Goal: Task Accomplishment & Management: Manage account settings

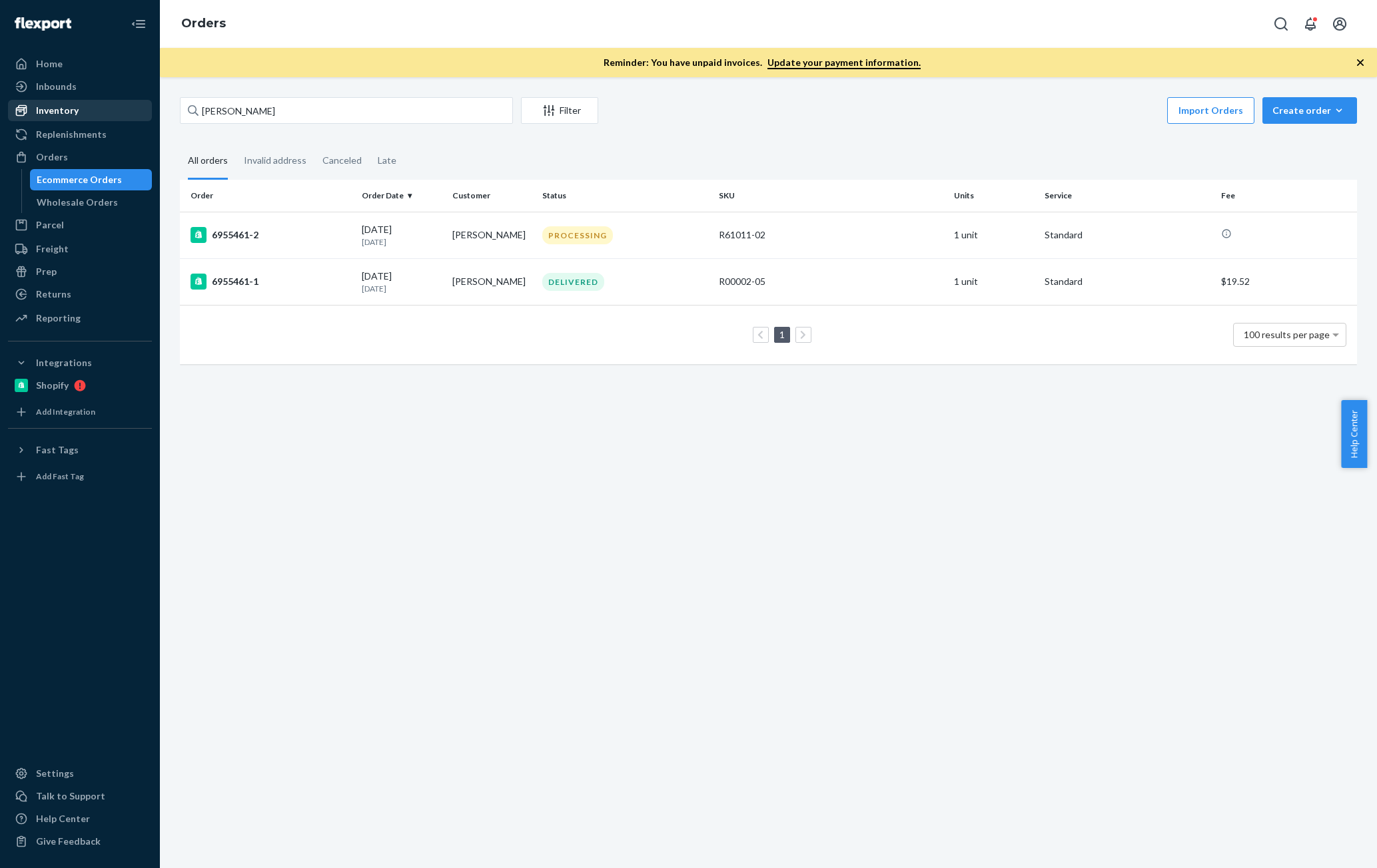
click at [85, 108] on div "Inventory" at bounding box center [80, 111] width 141 height 19
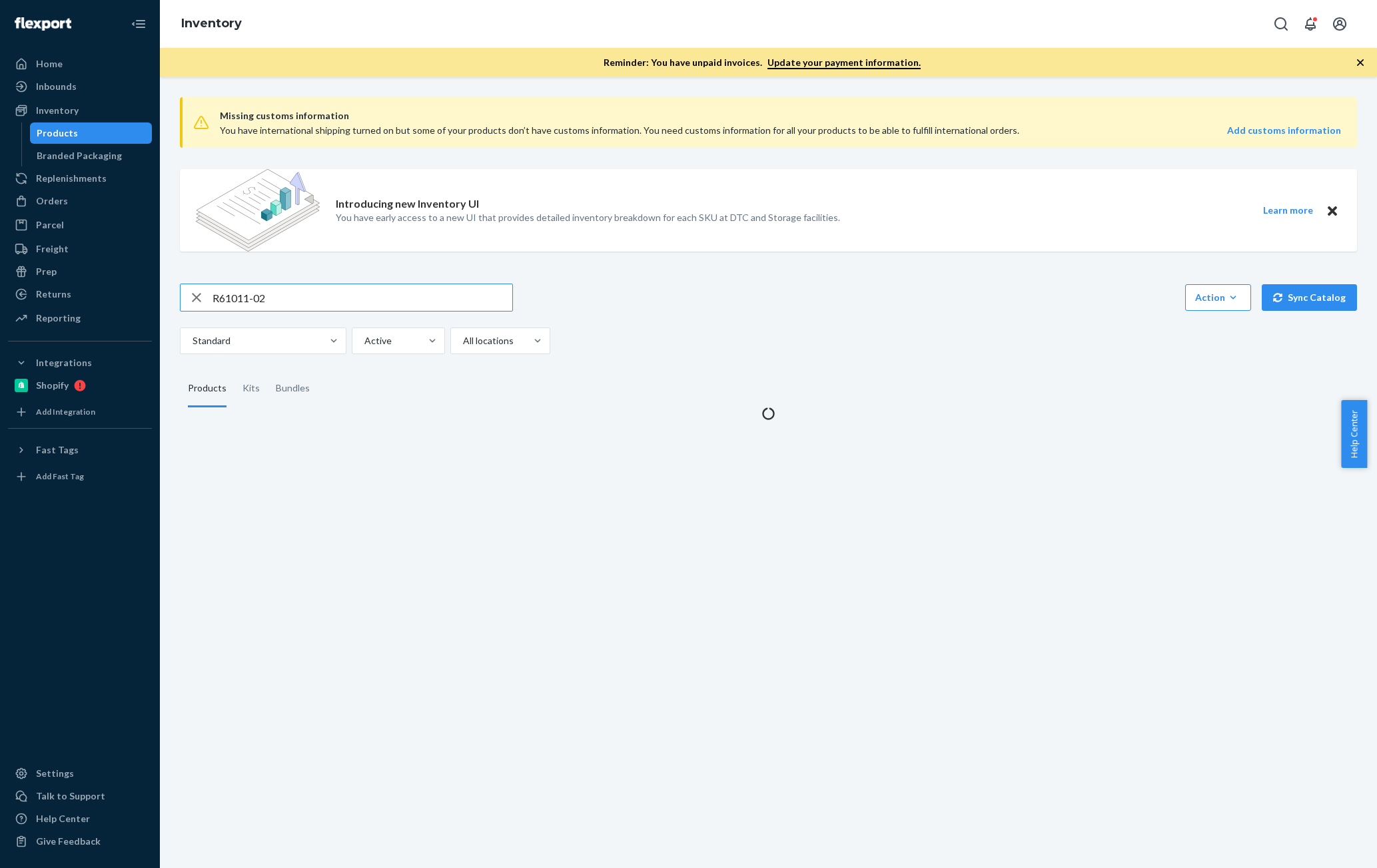
click at [330, 302] on input "R61011-02" at bounding box center [362, 297] width 300 height 26
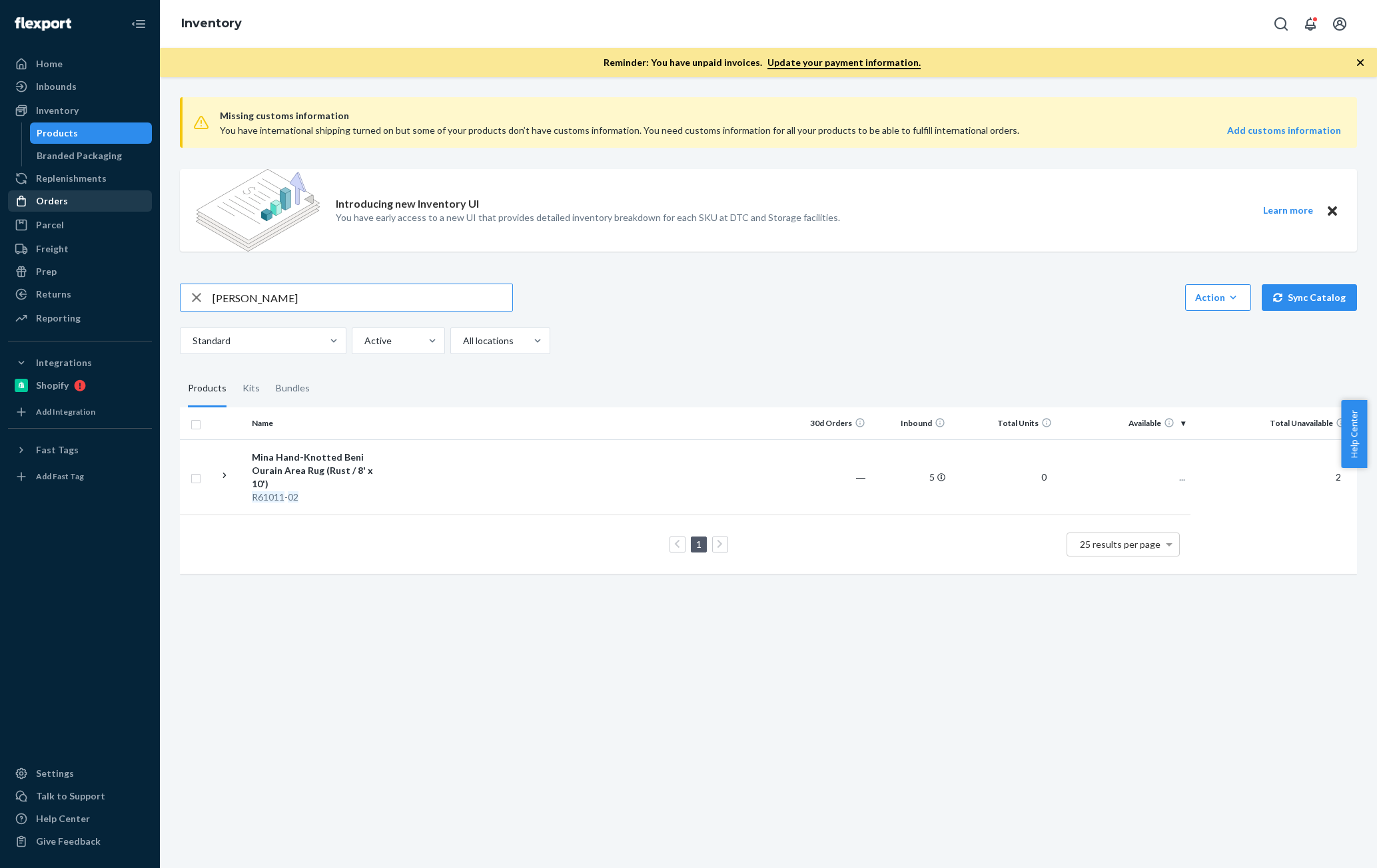
type input "[PERSON_NAME]"
click at [65, 204] on div "Orders" at bounding box center [51, 201] width 32 height 14
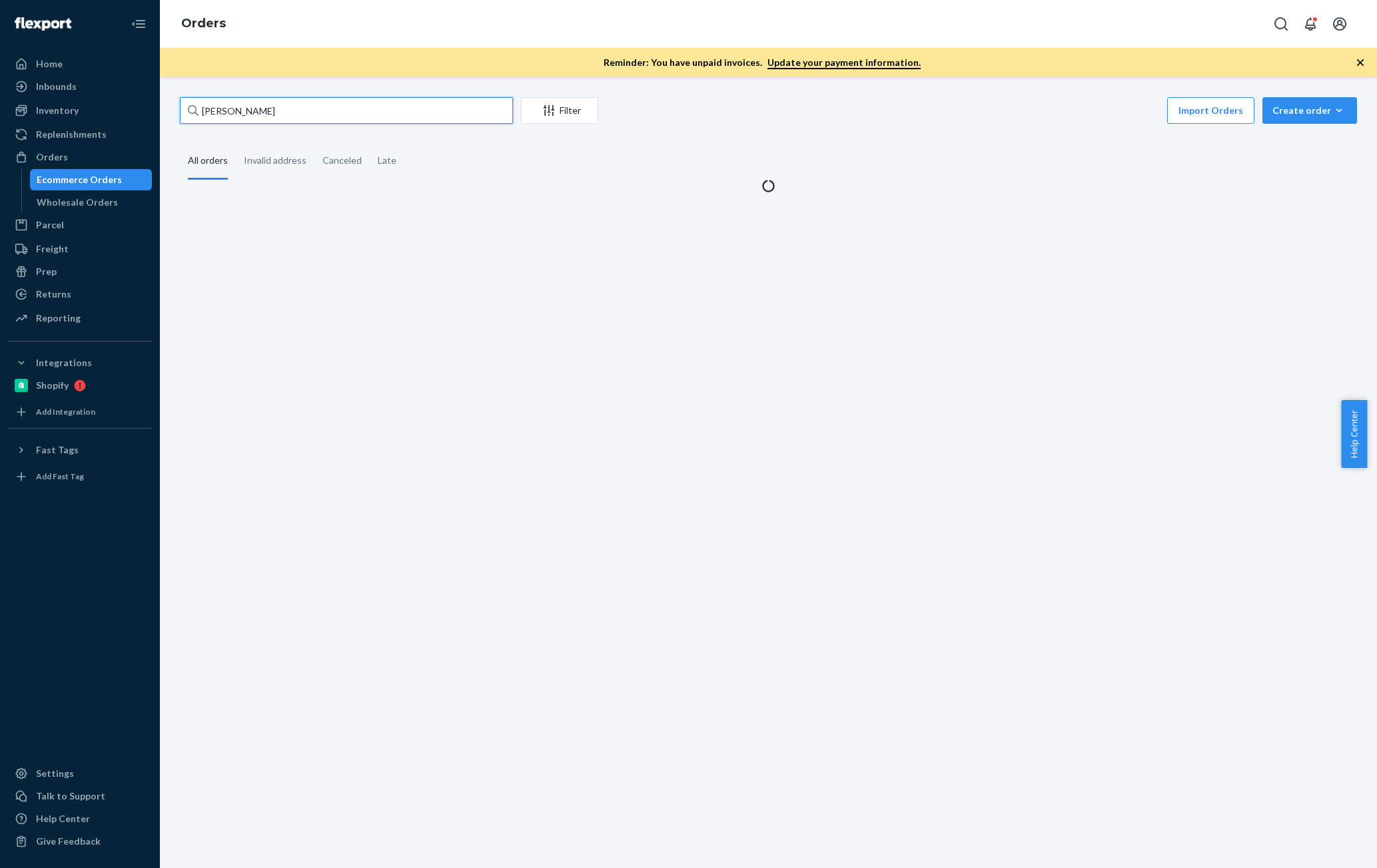
click at [342, 107] on input "[PERSON_NAME]" at bounding box center [346, 110] width 333 height 26
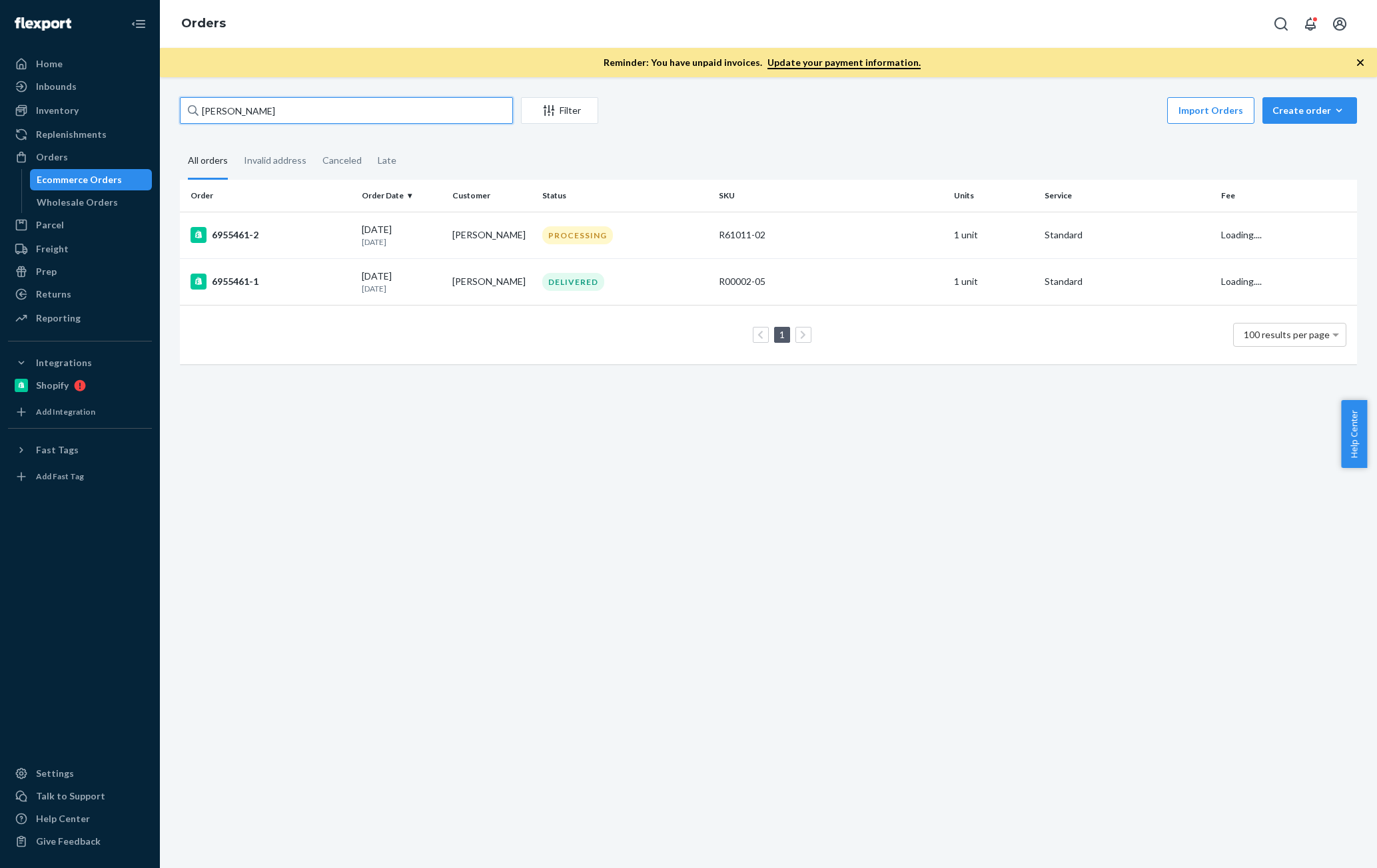
paste input "[PERSON_NAME]"
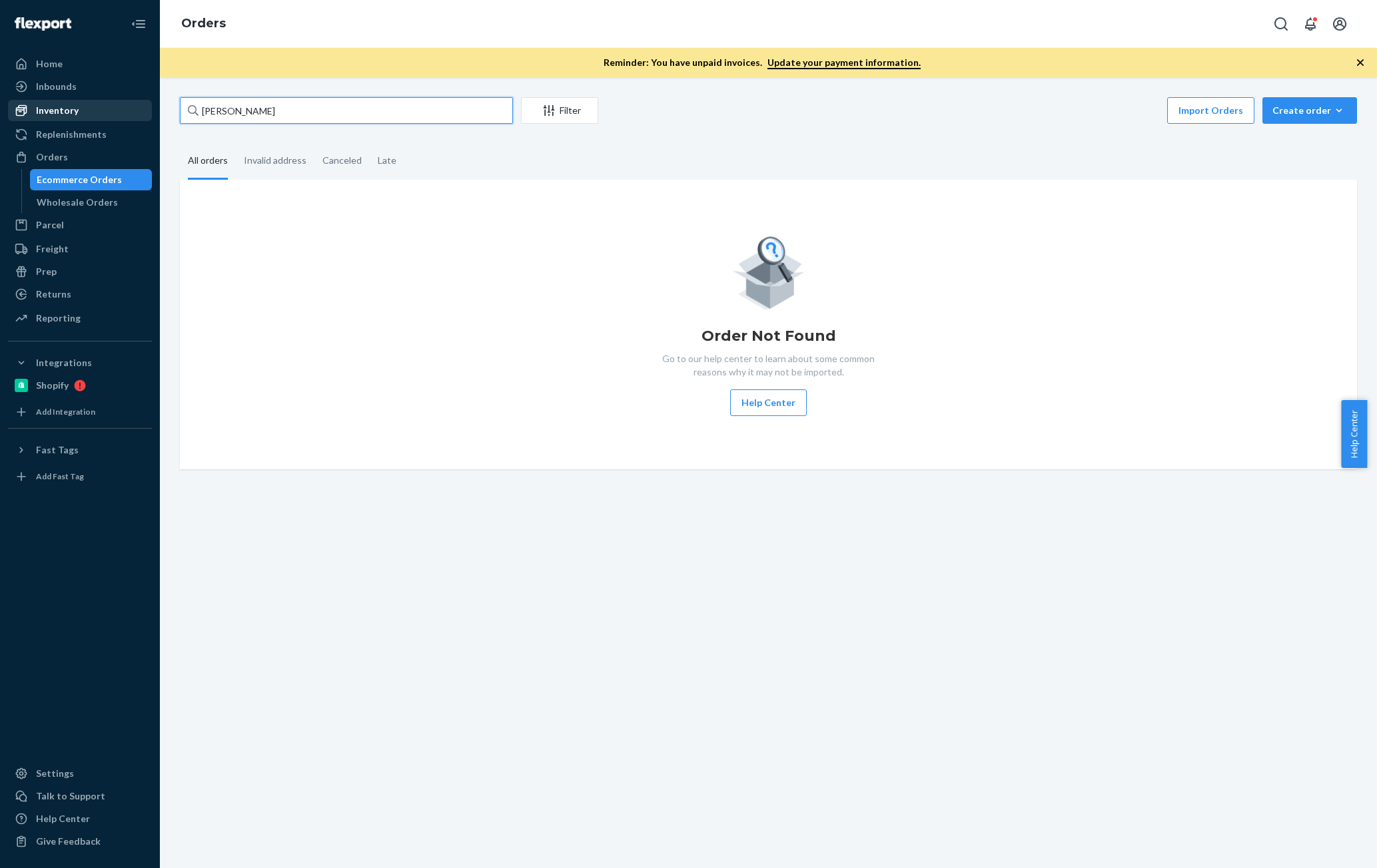
type input "[PERSON_NAME]"
click at [62, 110] on div "Inventory" at bounding box center [57, 111] width 43 height 14
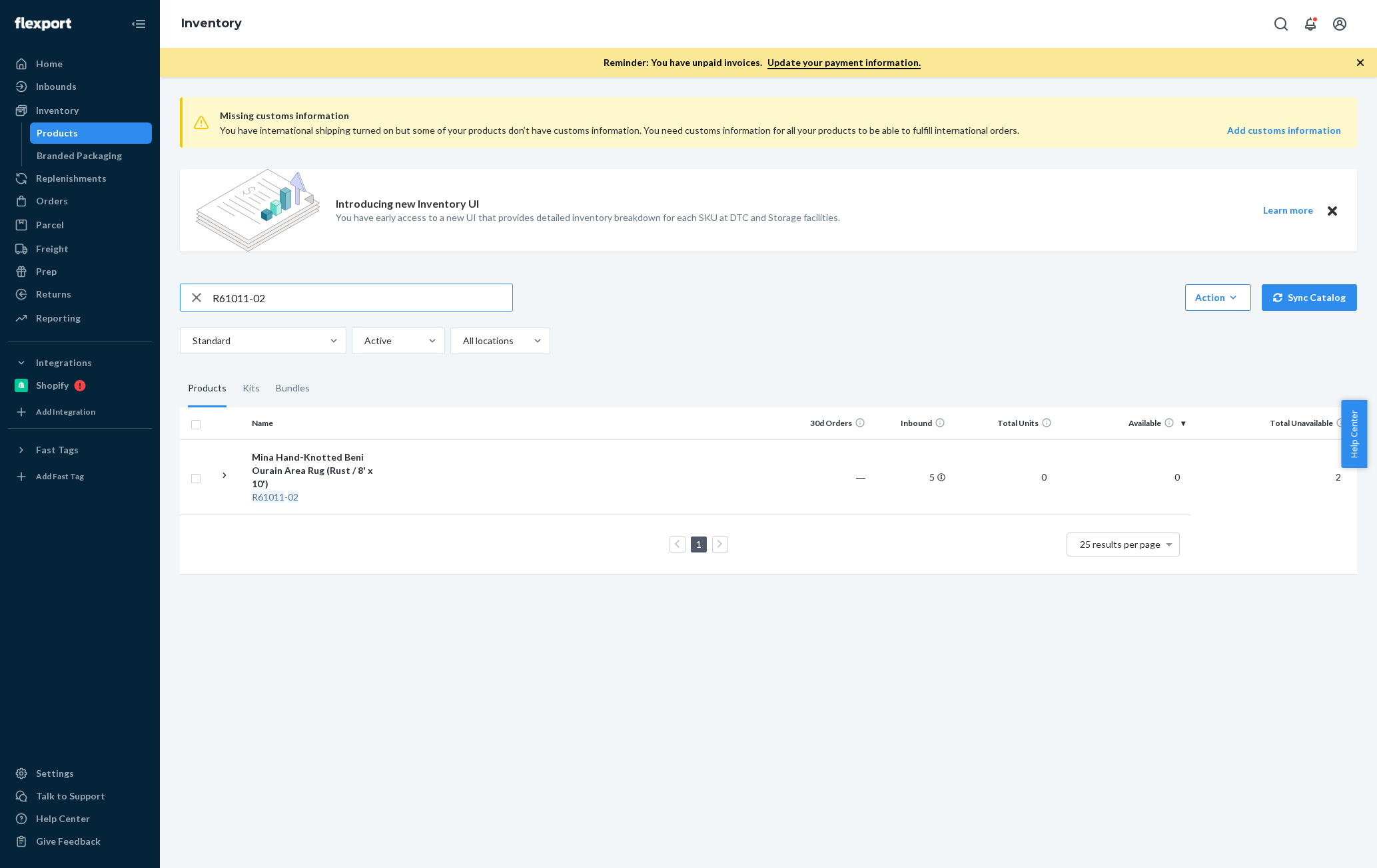
click at [292, 293] on input "R61011-02" at bounding box center [362, 297] width 300 height 26
paste input "B86014"
type input "B86014-02"
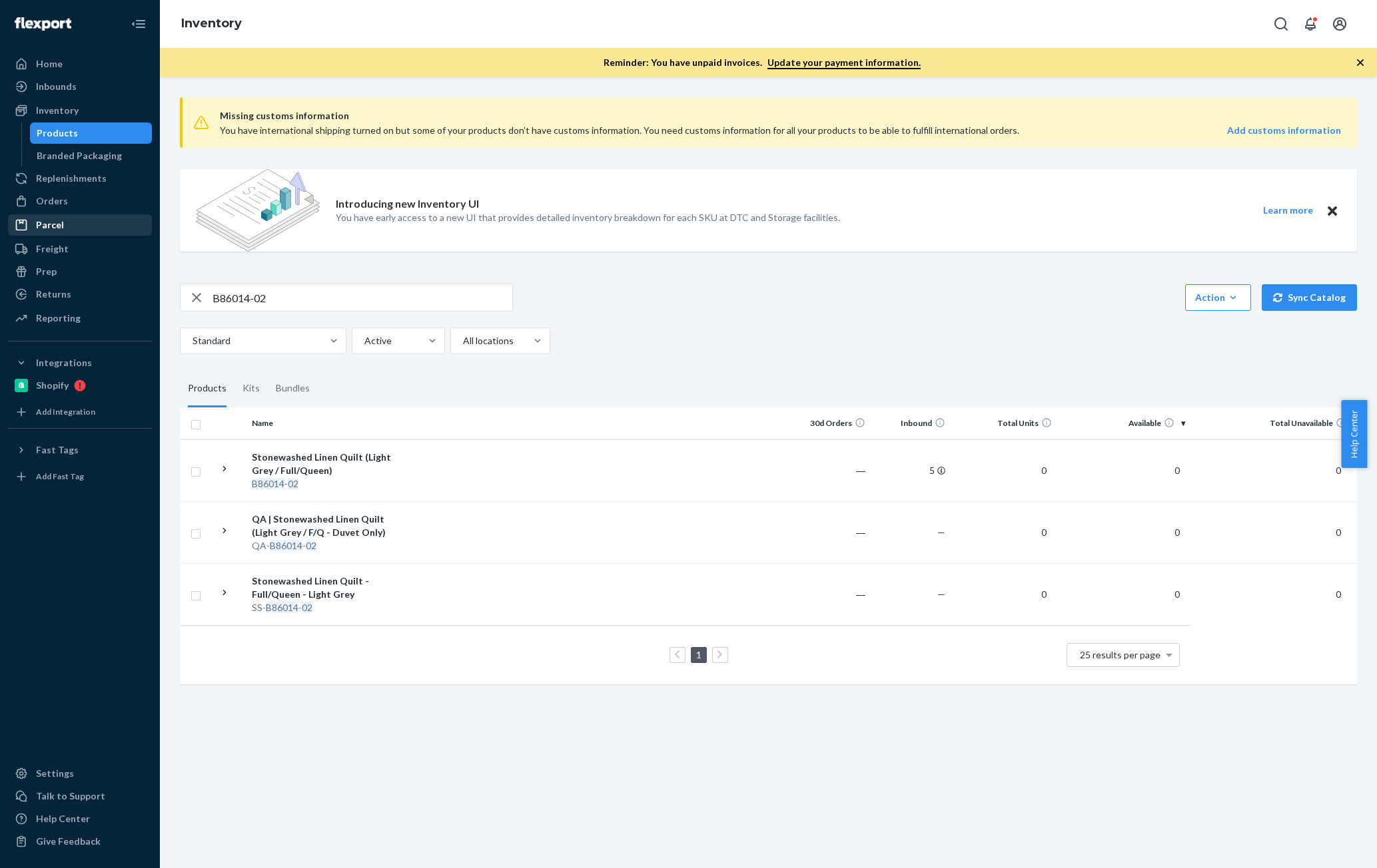
click at [45, 208] on div "Orders" at bounding box center [80, 201] width 141 height 19
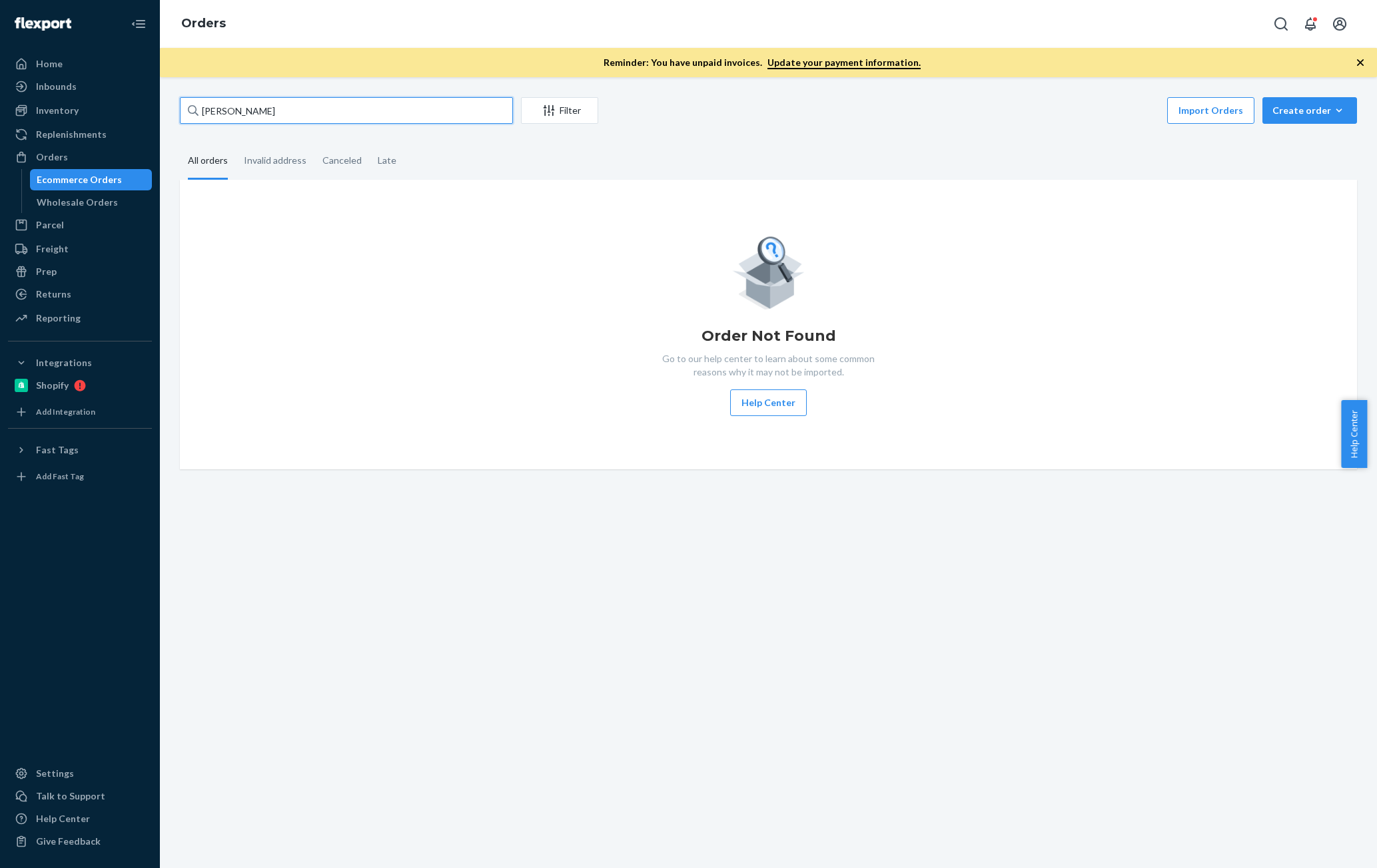
click at [379, 114] on input "[PERSON_NAME]" at bounding box center [346, 110] width 333 height 26
paste input "[PERSON_NAME]"
click at [247, 109] on input "[PERSON_NAME]" at bounding box center [346, 110] width 333 height 26
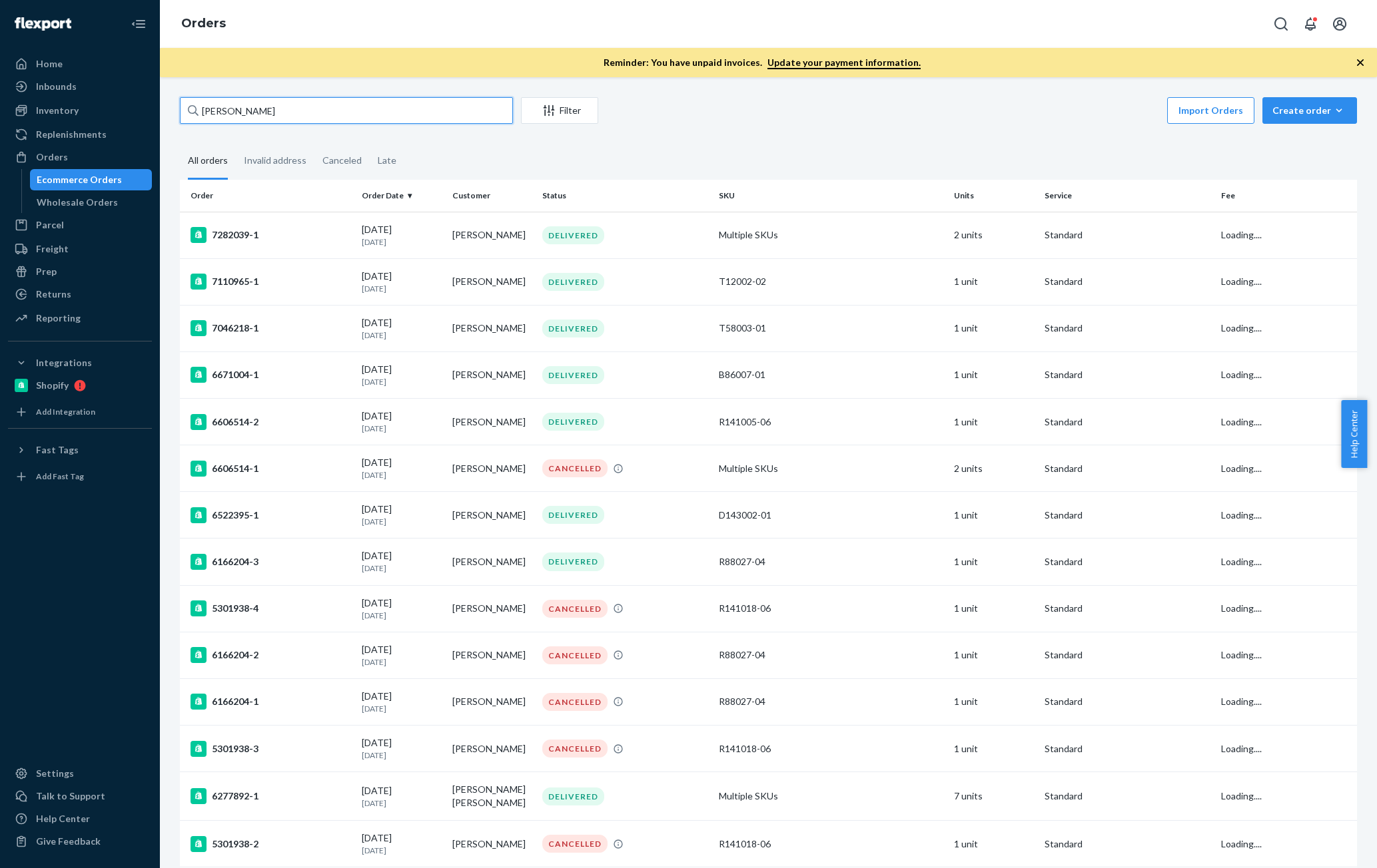
paste input "[PERSON_NAME]"
type input "[PERSON_NAME]"
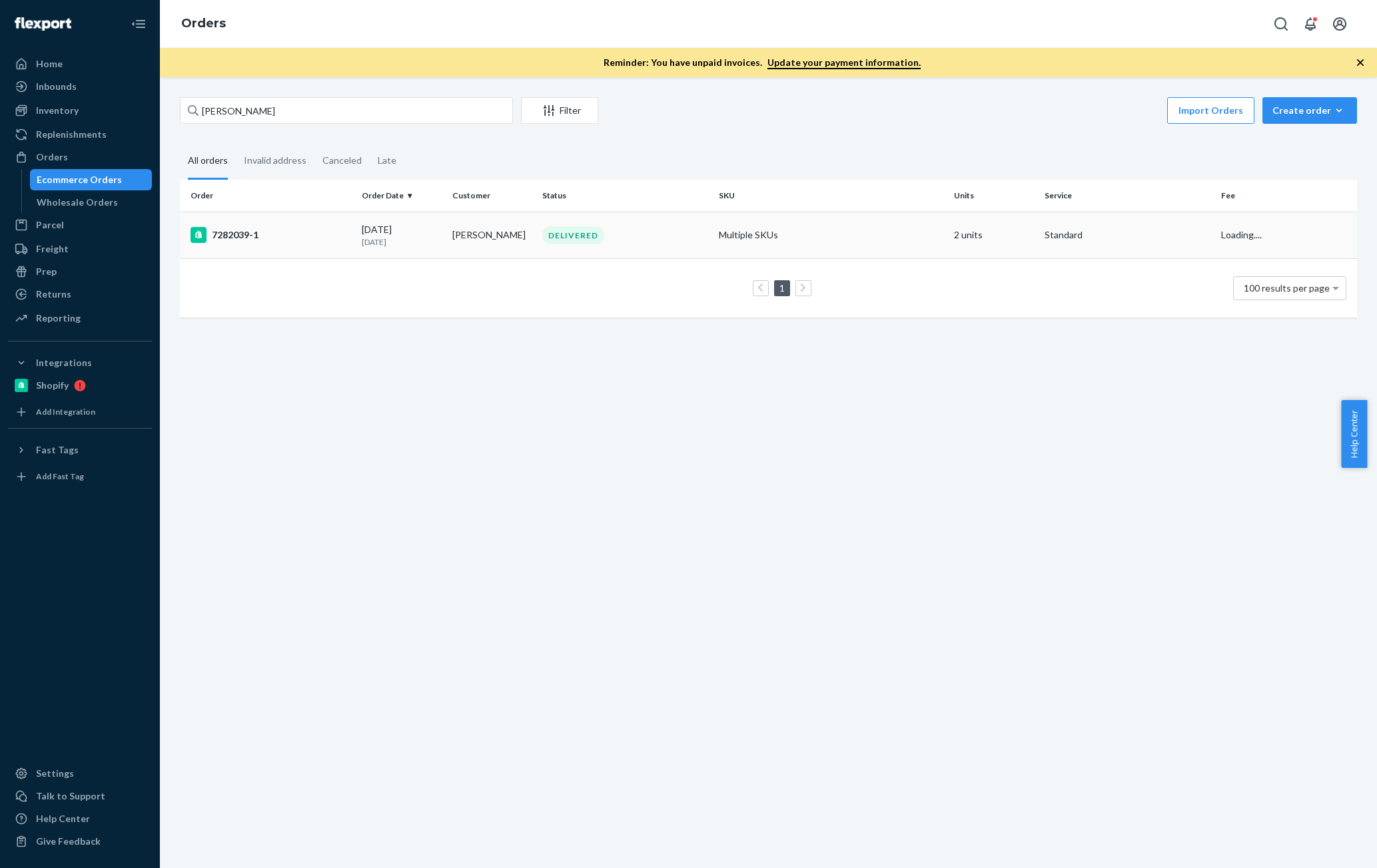
click at [331, 243] on div "7282039-1" at bounding box center [271, 235] width 160 height 16
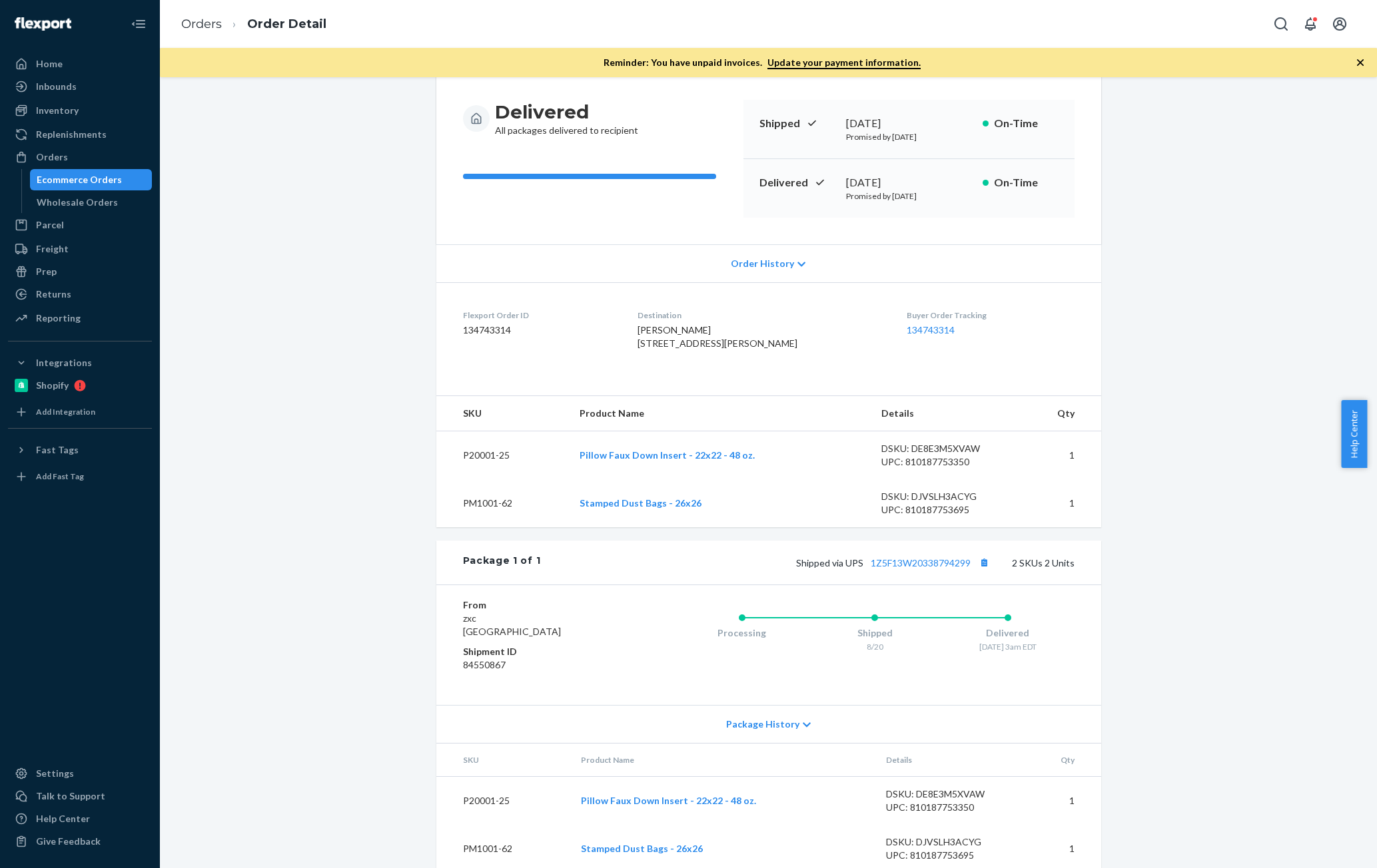
scroll to position [166, 0]
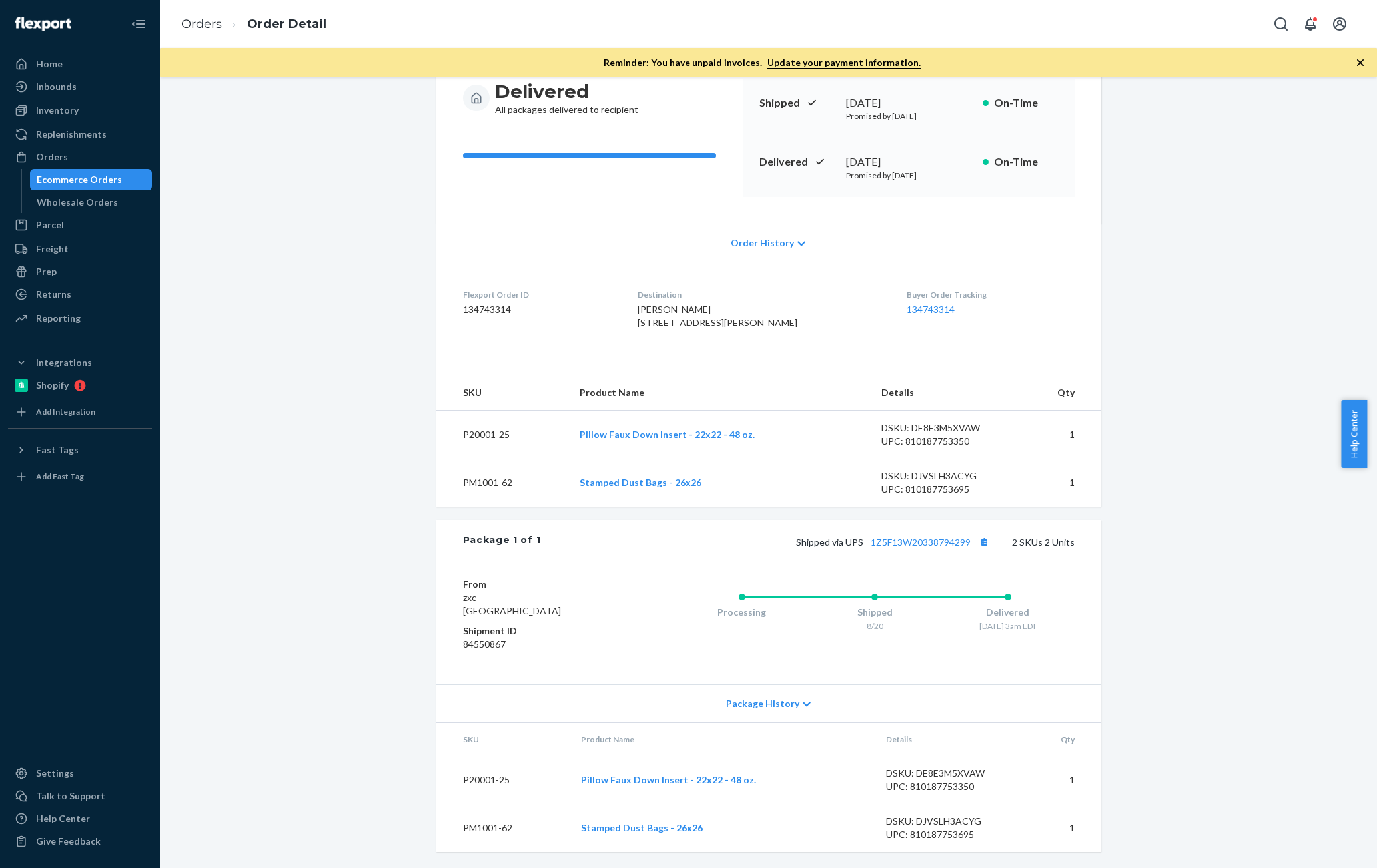
drag, startPoint x: 1219, startPoint y: 524, endPoint x: 1190, endPoint y: 559, distance: 45.5
click at [1218, 524] on div "Shopify Order # 7282039-1 • Standard / $106.91 View Details Submit Claim Create…" at bounding box center [768, 412] width 1197 height 911
click at [1207, 414] on div "Shopify Order # 7282039-1 • Standard / $106.91 View Details Submit Claim Create…" at bounding box center [768, 412] width 1197 height 911
click at [987, 548] on button "Copy tracking number" at bounding box center [985, 542] width 18 height 18
click at [1193, 258] on div "Shopify Order # 7282039-1 • Standard / $106.91 View Details Submit Claim Create…" at bounding box center [768, 412] width 1197 height 911
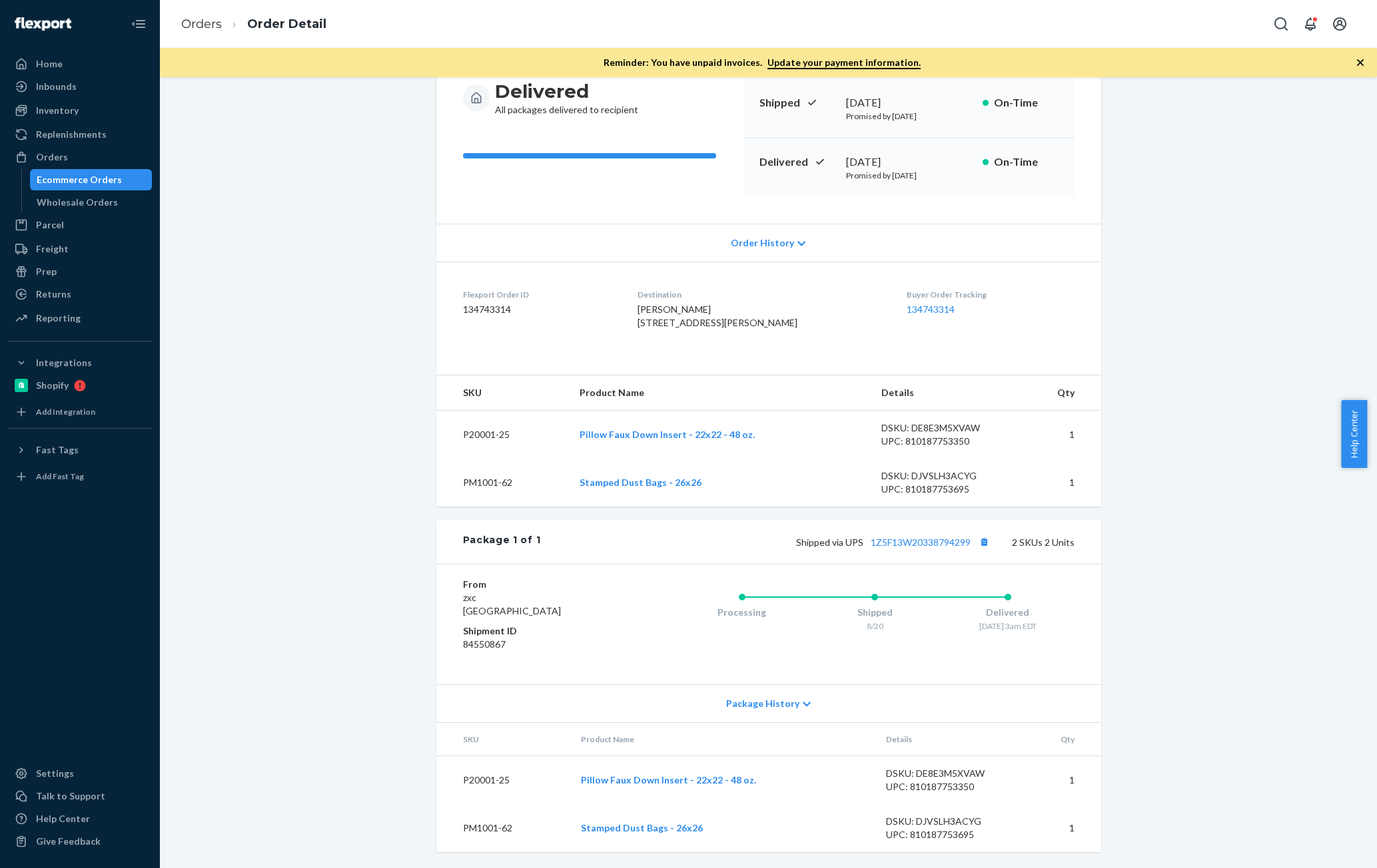
click at [1239, 452] on div "Shopify Order # 7282039-1 • Standard / $106.91 View Details Submit Claim Create…" at bounding box center [768, 412] width 1197 height 911
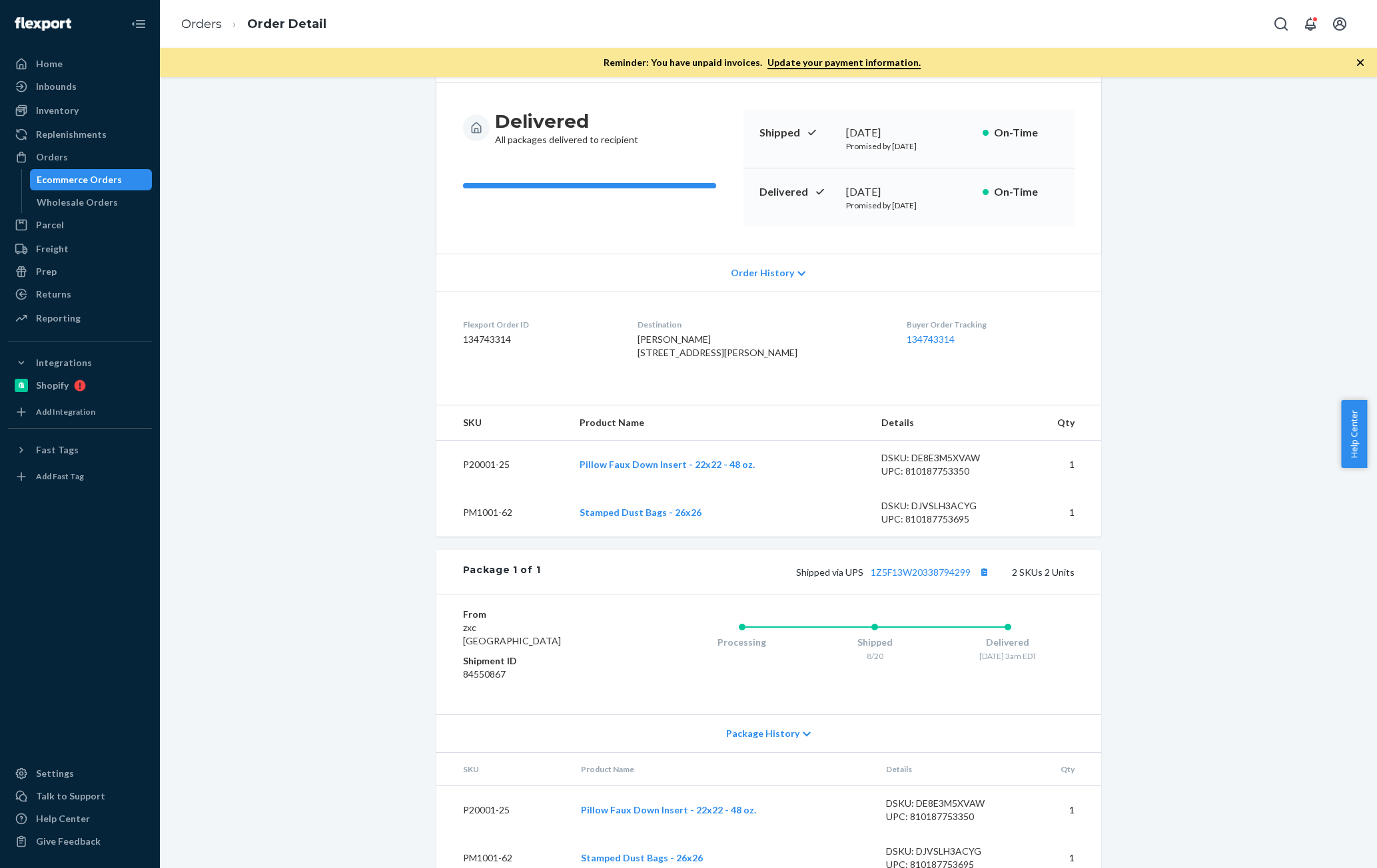
scroll to position [100, 0]
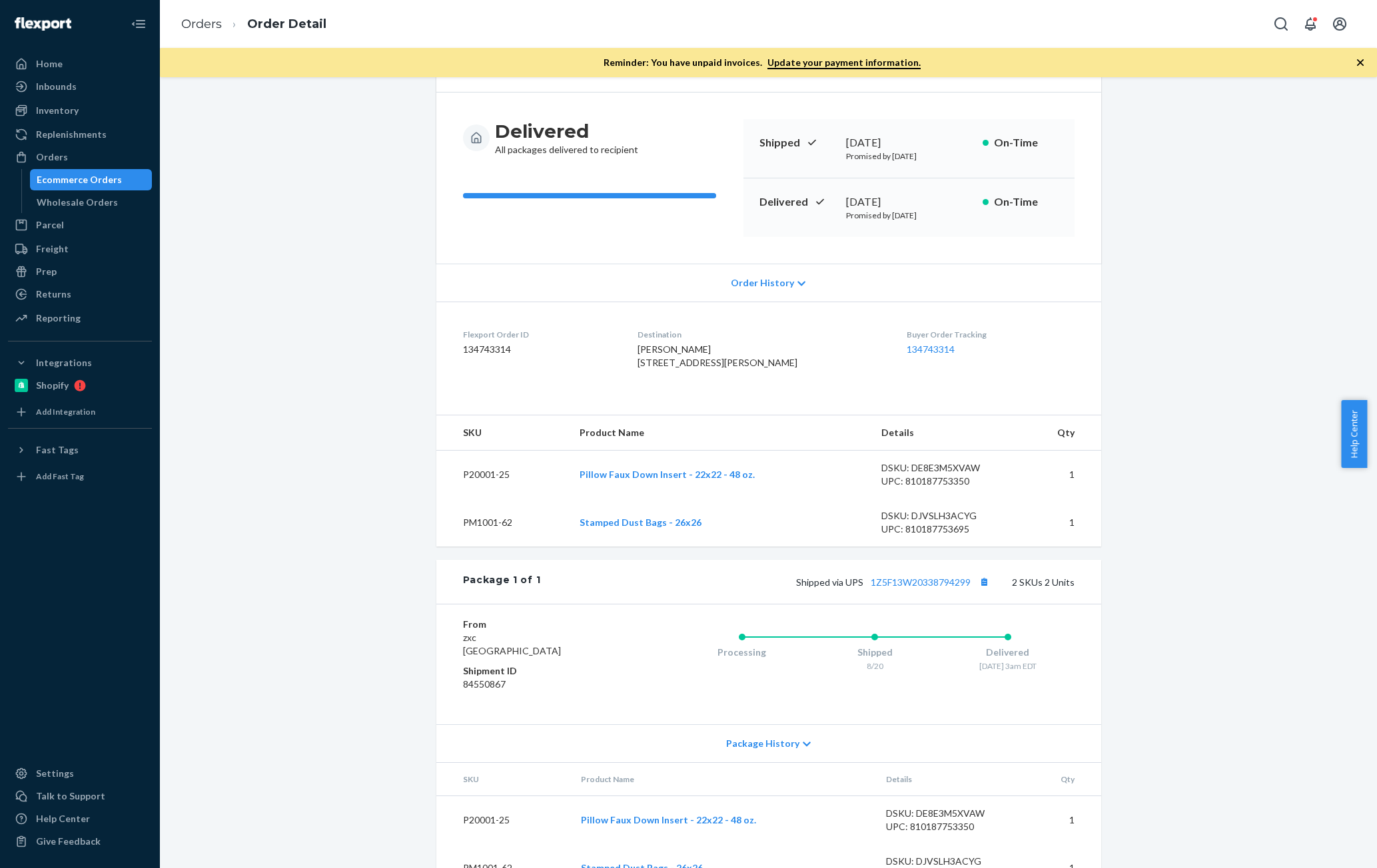
click at [479, 349] on dd "134743314" at bounding box center [540, 349] width 154 height 14
copy dd "134743314"
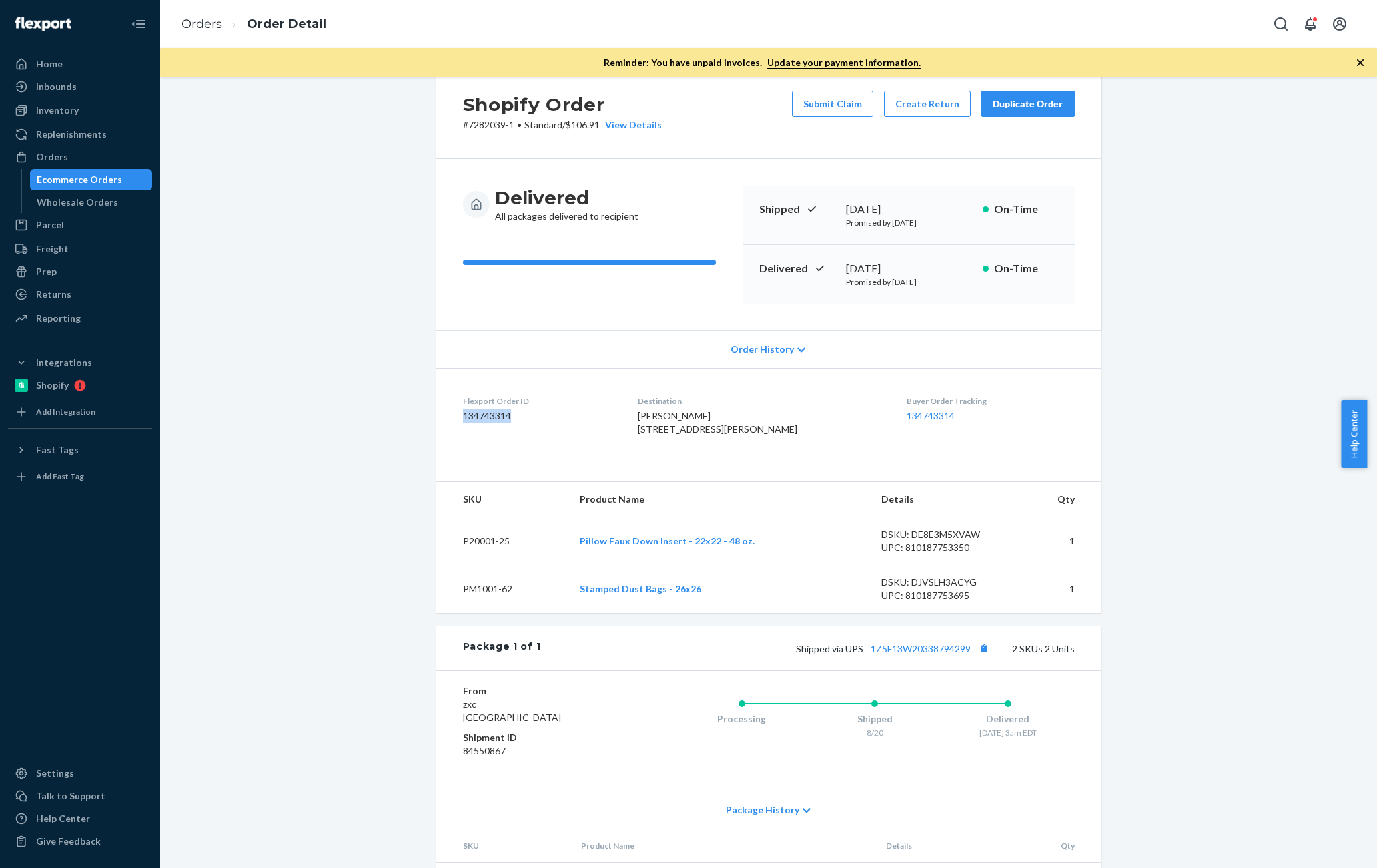
scroll to position [0, 0]
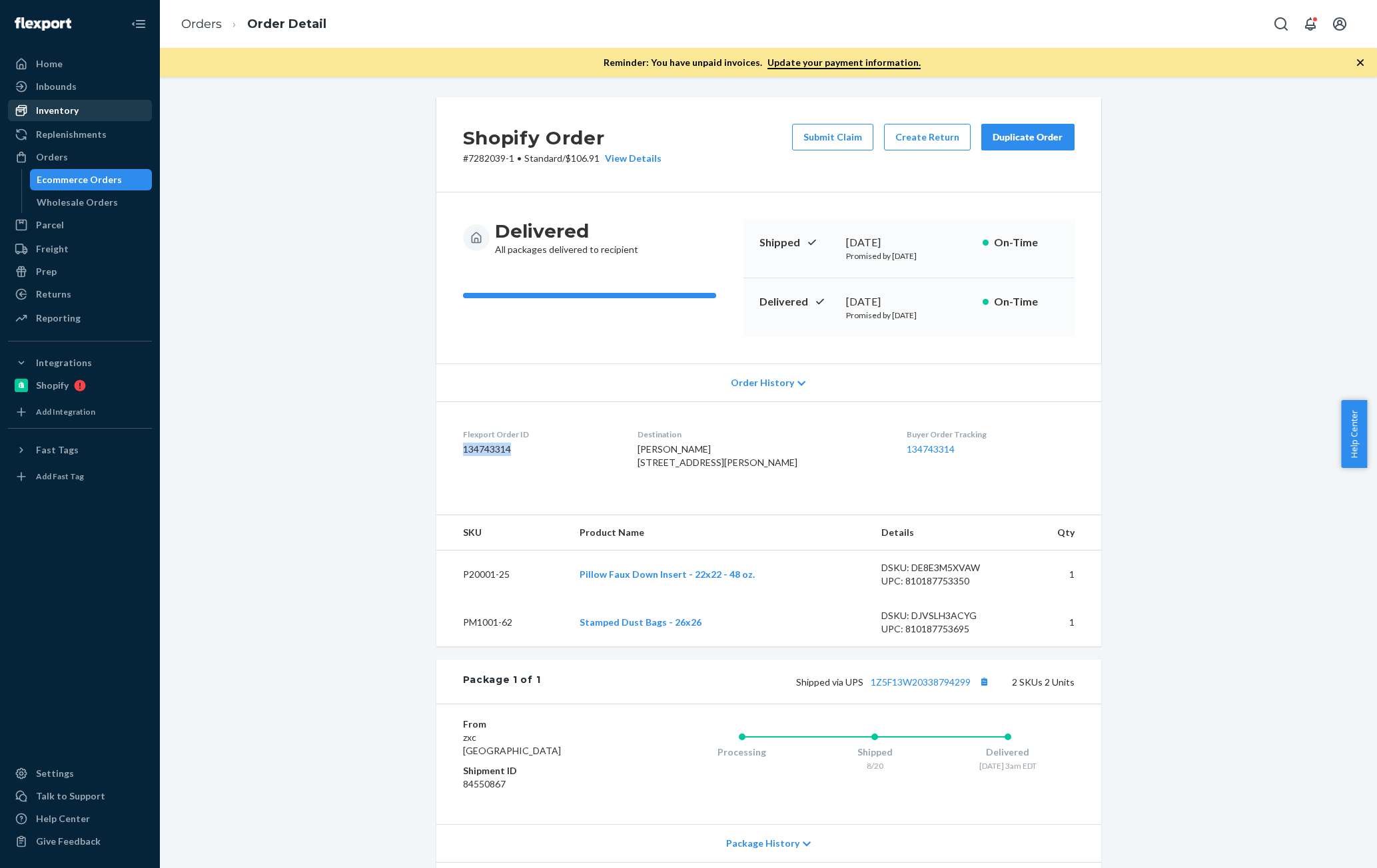
click at [73, 106] on div "Inventory" at bounding box center [57, 111] width 43 height 14
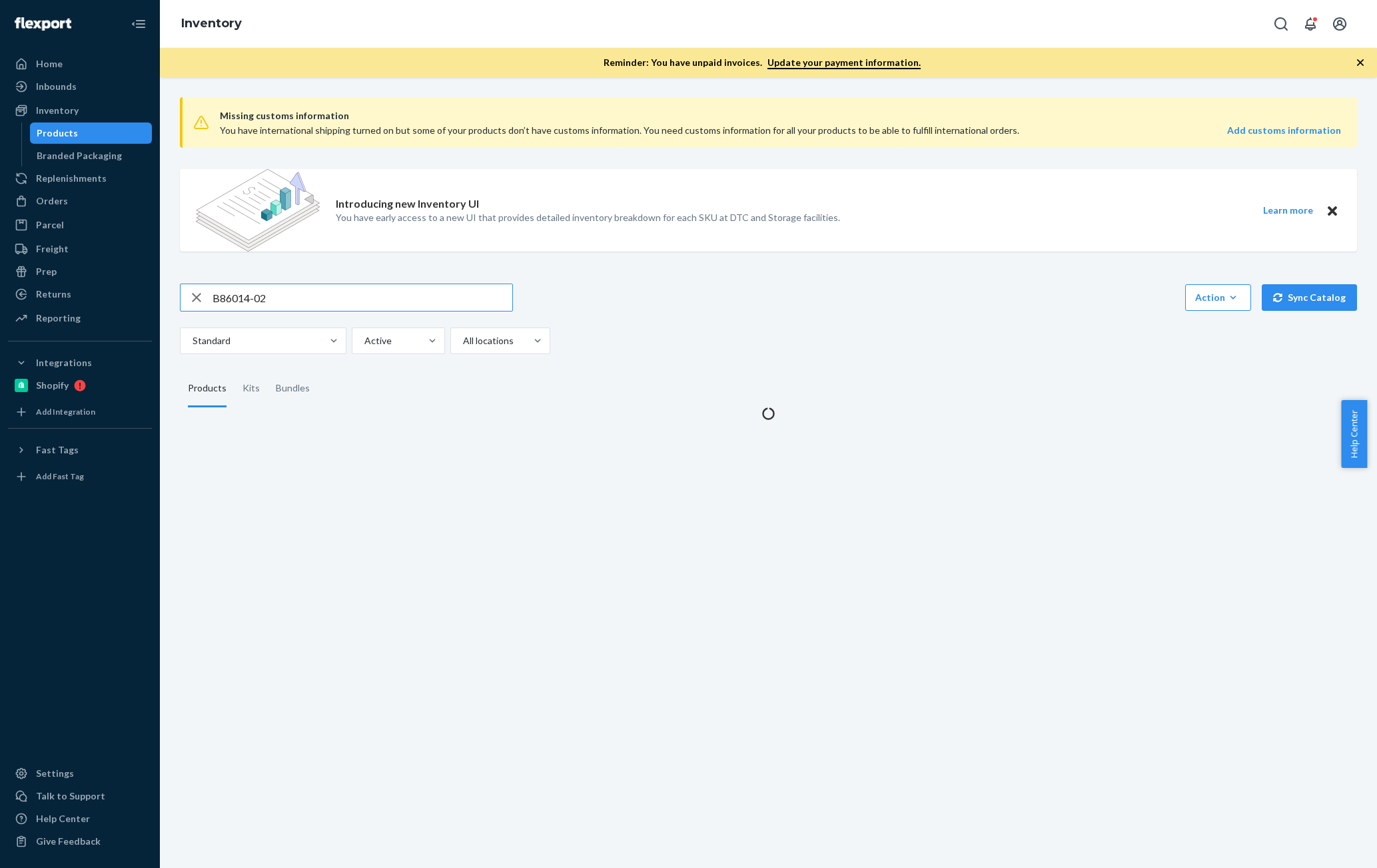
click at [331, 288] on input "B86014-02" at bounding box center [362, 297] width 300 height 26
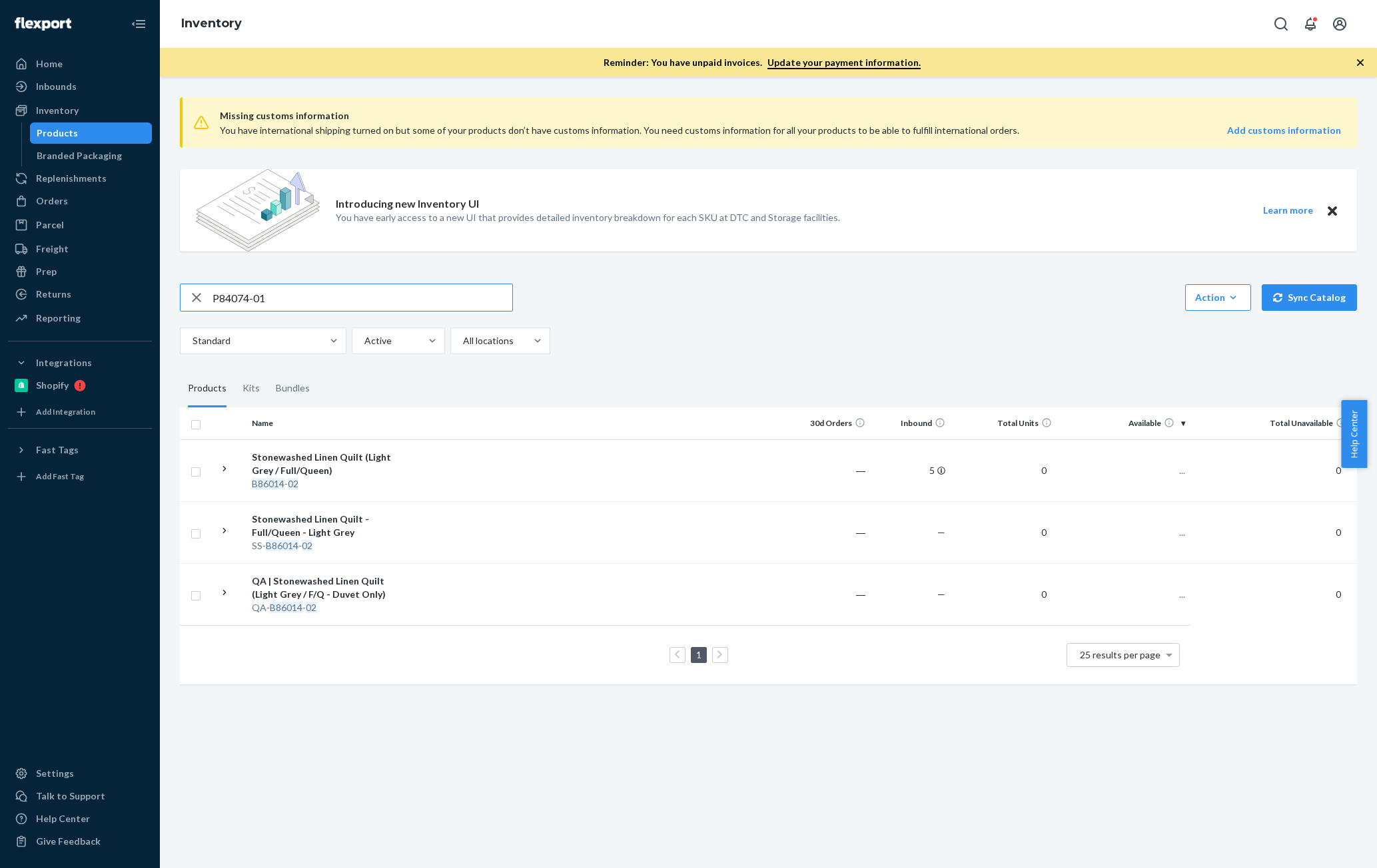
type input "P84074-01"
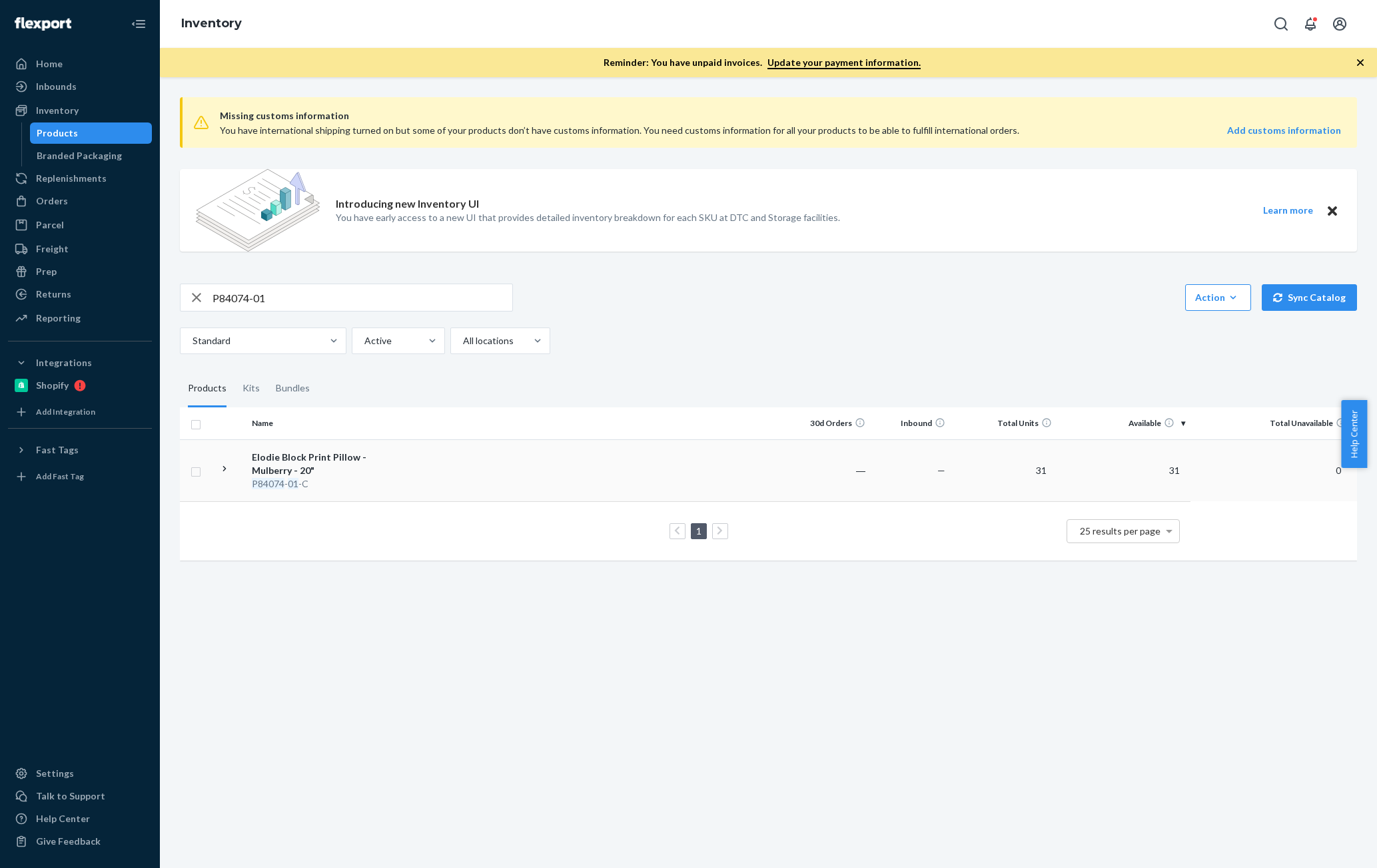
click at [443, 481] on td at bounding box center [593, 471] width 394 height 62
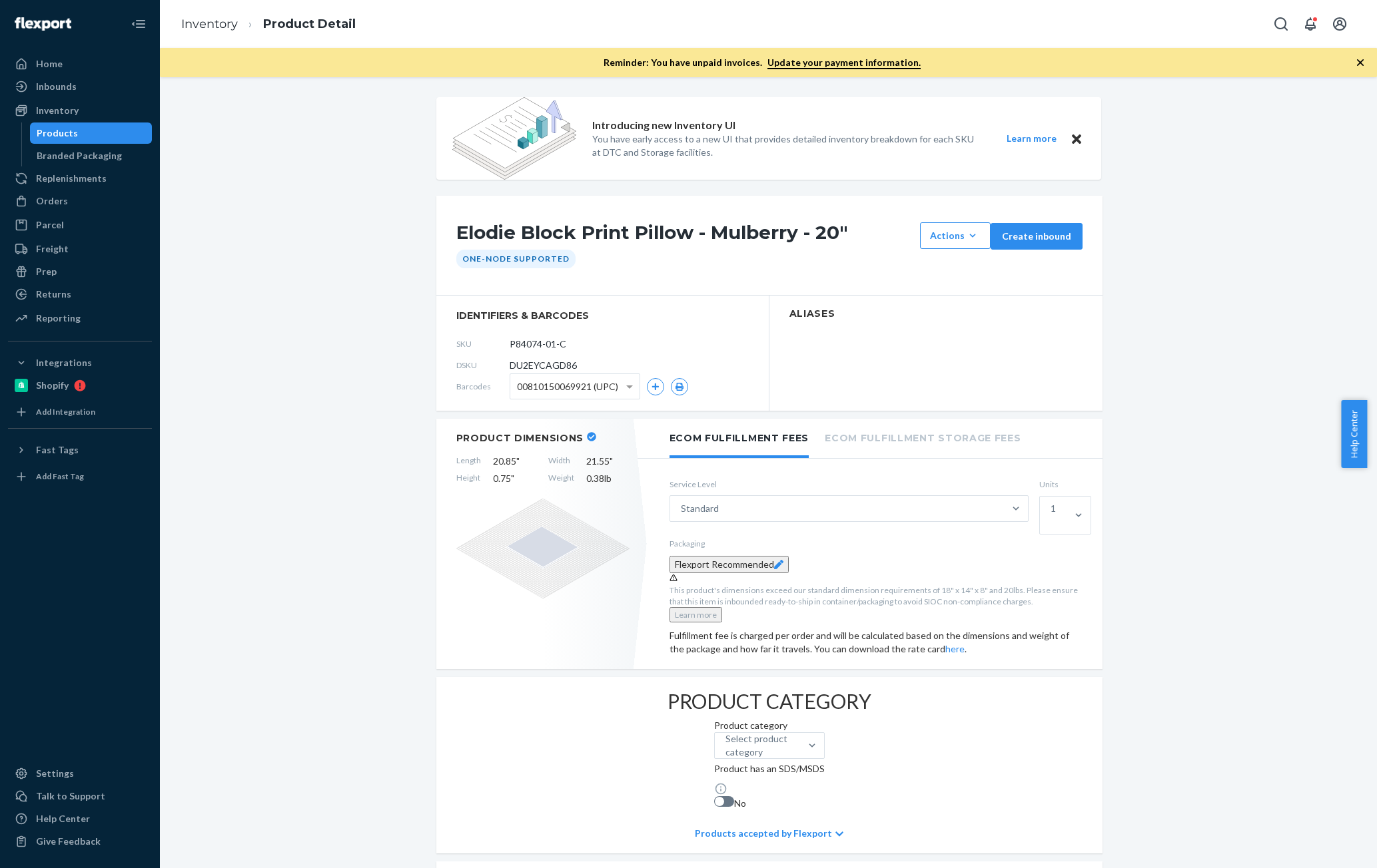
click at [545, 363] on span "DU2EYCAGD86" at bounding box center [542, 366] width 67 height 14
copy span "DU2EYCAGD86"
click at [79, 133] on div "Products" at bounding box center [91, 133] width 120 height 19
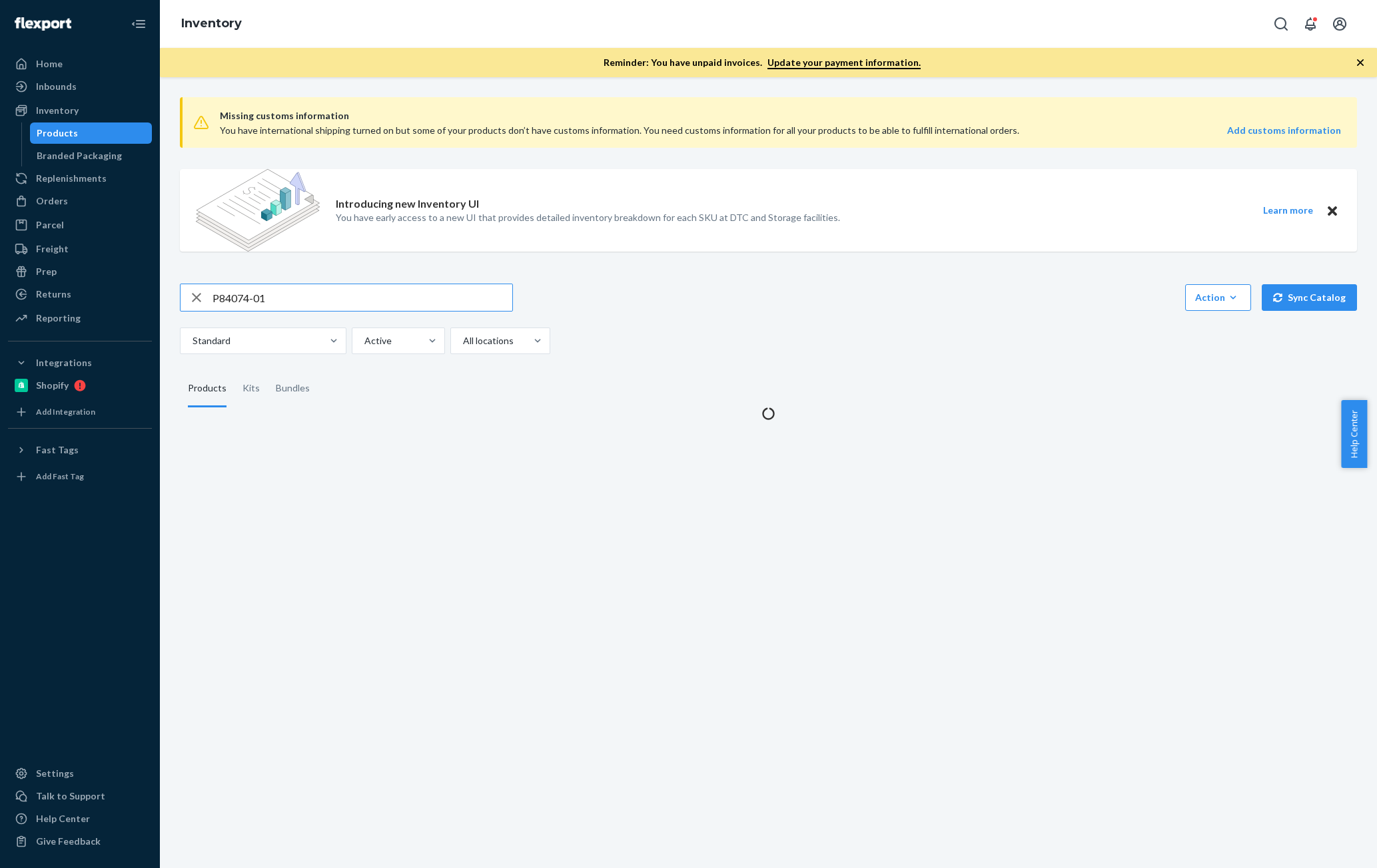
click at [360, 303] on input "P84074-01" at bounding box center [362, 297] width 300 height 26
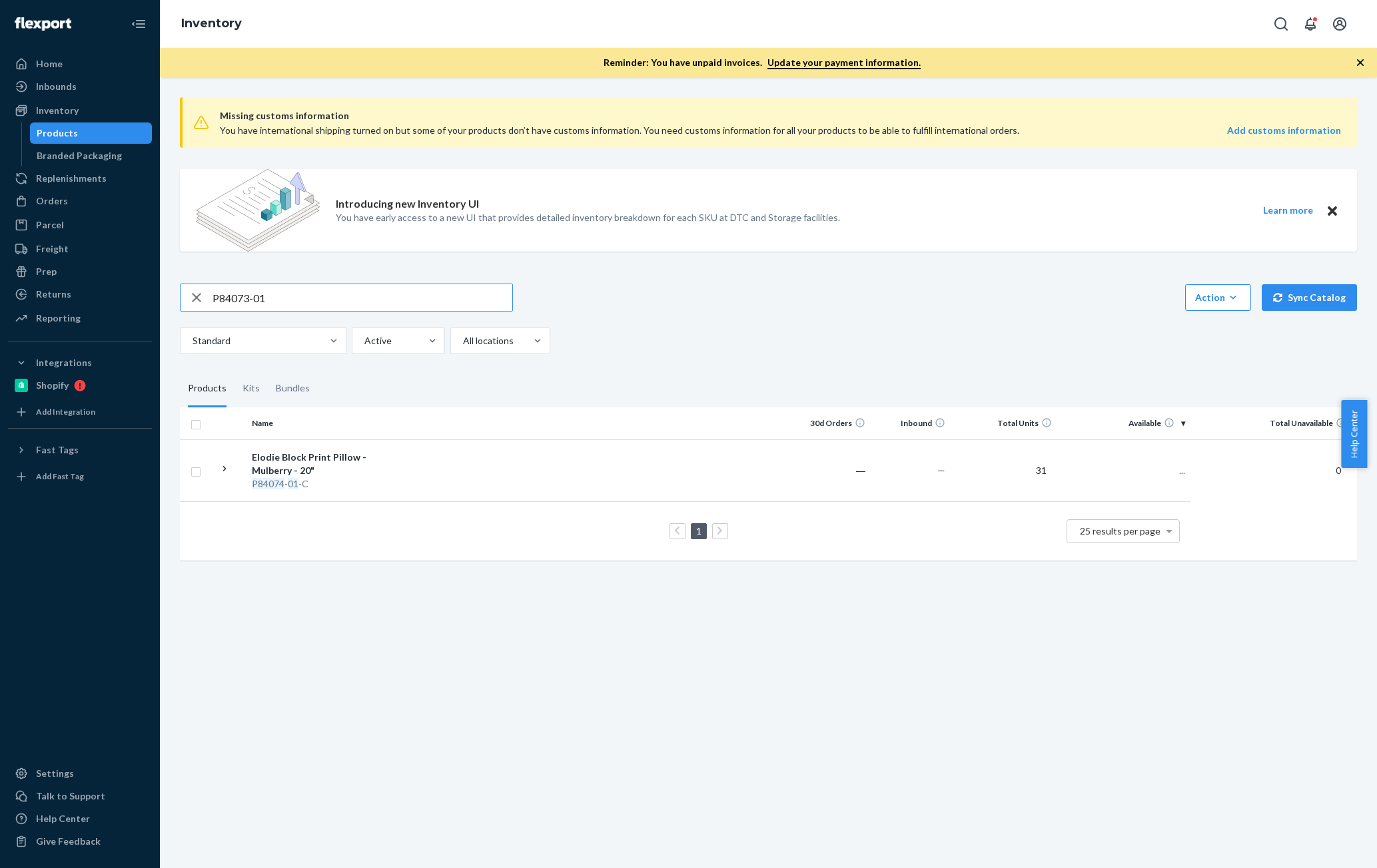
type input "P84073-01"
click at [310, 473] on div "Mariel Block Print Pillow - Mulberry - 22"" at bounding box center [321, 464] width 139 height 26
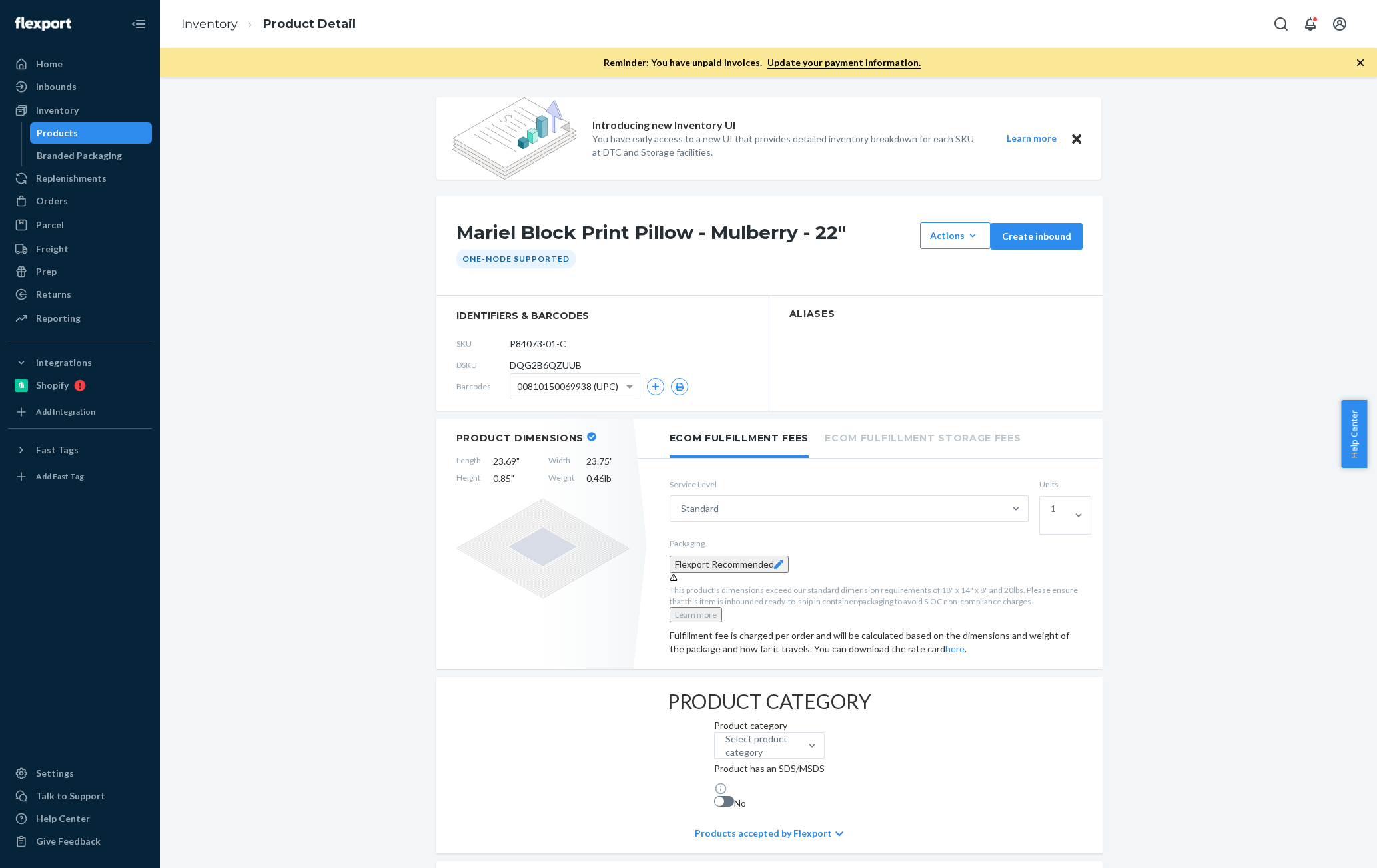
click at [550, 365] on span "DQG2B6QZUUB" at bounding box center [545, 366] width 72 height 14
copy span "DQG2B6QZUUB"
click at [59, 143] on link "Products" at bounding box center [91, 133] width 122 height 22
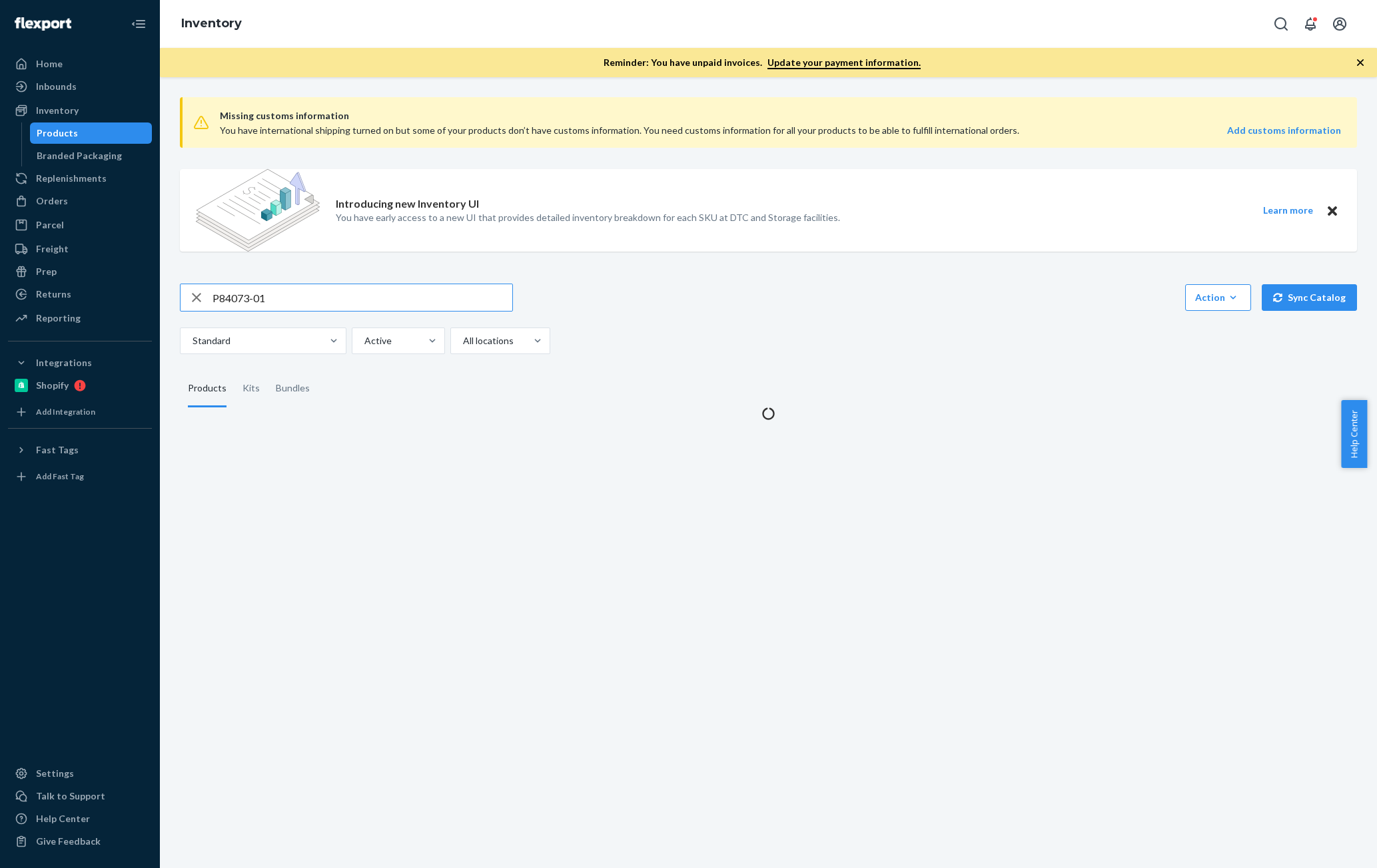
click at [296, 289] on input "P84073-01" at bounding box center [362, 297] width 300 height 26
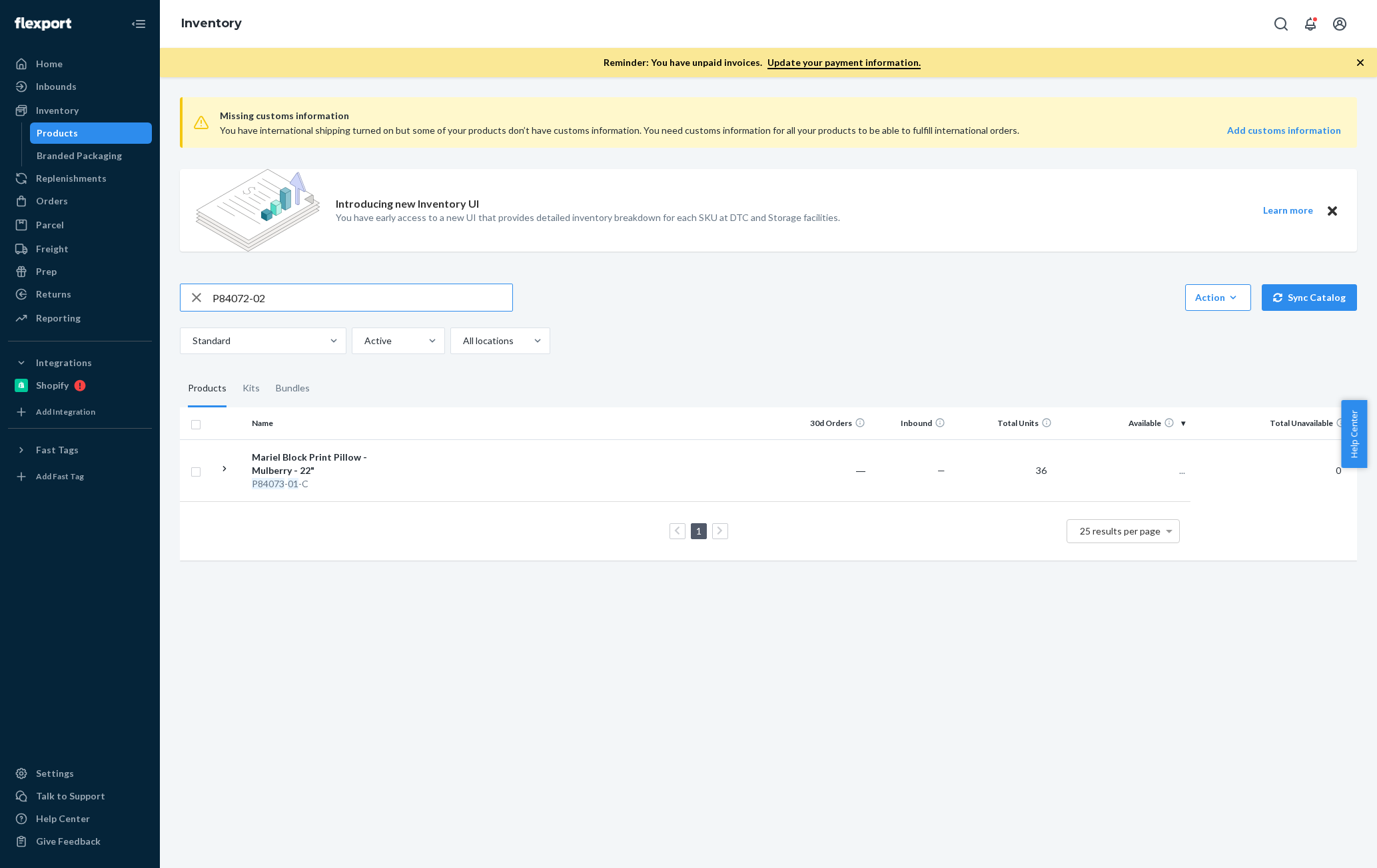
type input "P84072-02"
click at [346, 462] on div "Lia Block Print Pillow - Clay - 20"" at bounding box center [321, 464] width 139 height 26
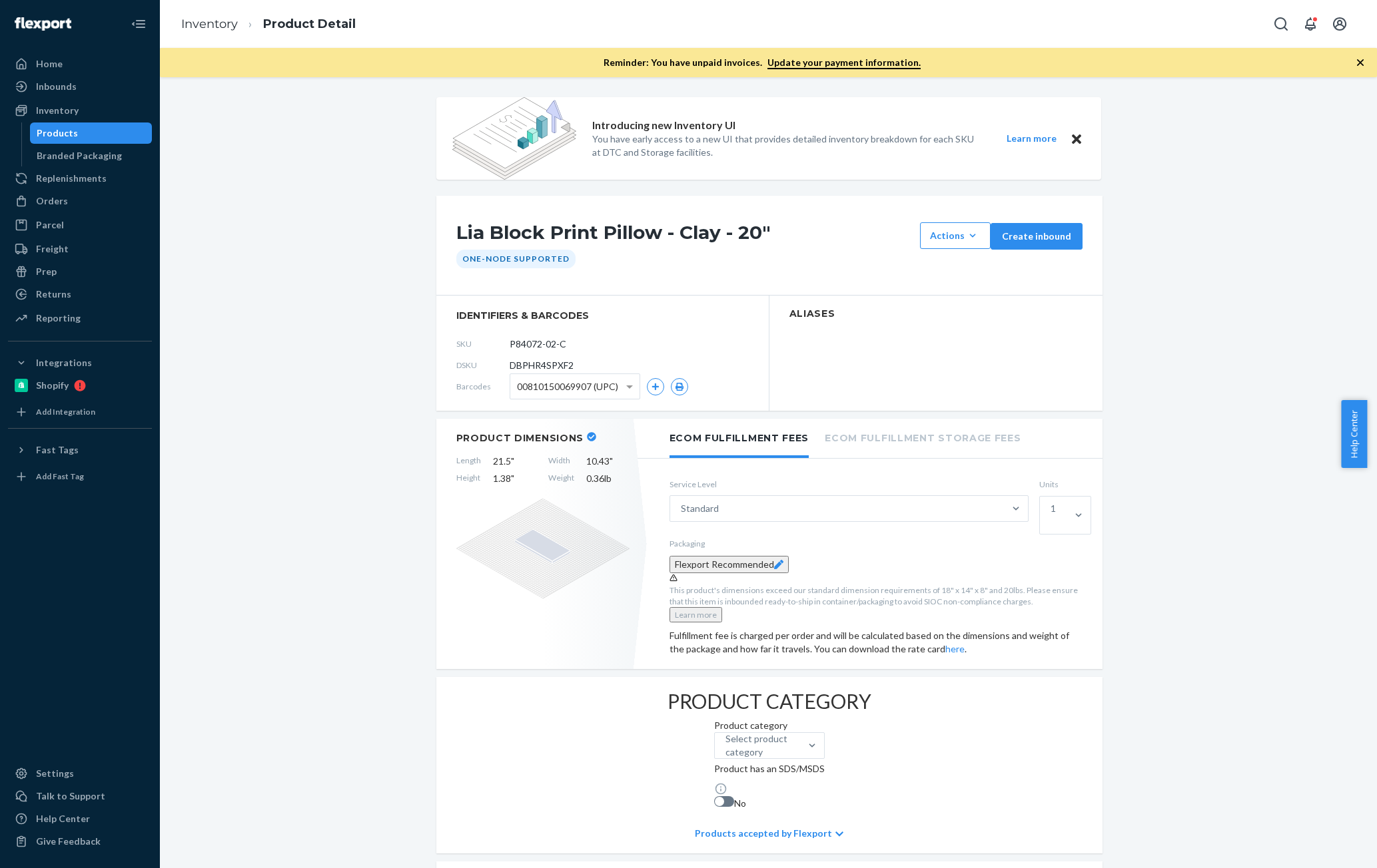
click at [545, 366] on span "DBPHR4SPXF2" at bounding box center [541, 366] width 64 height 14
copy span "DBPHR4SPXF2"
